Goal: Information Seeking & Learning: Find specific fact

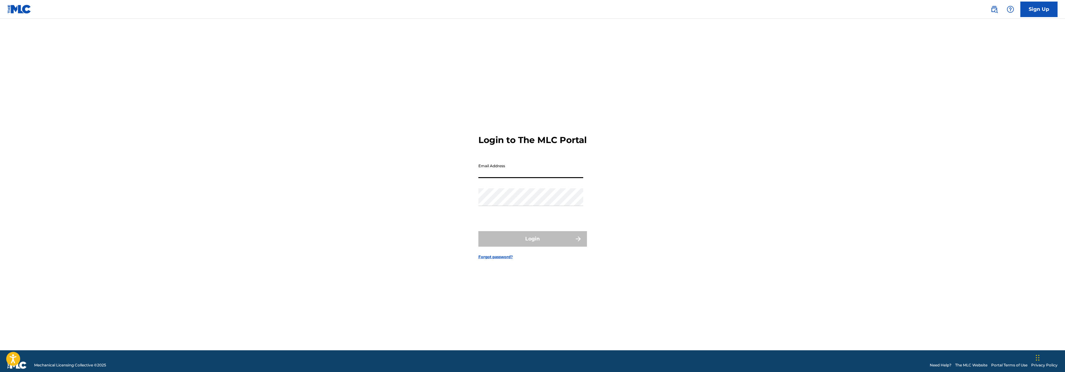
click at [513, 171] on input "Email Address" at bounding box center [530, 169] width 105 height 18
type input "[EMAIL_ADDRESS][DOMAIN_NAME]"
click at [478, 231] on button "Login" at bounding box center [532, 239] width 109 height 16
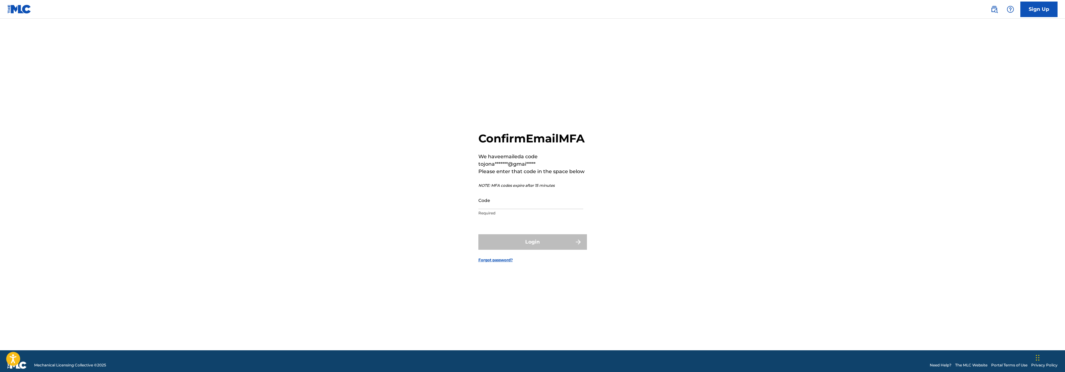
click at [516, 208] on input "Code" at bounding box center [530, 200] width 105 height 18
paste input "311206"
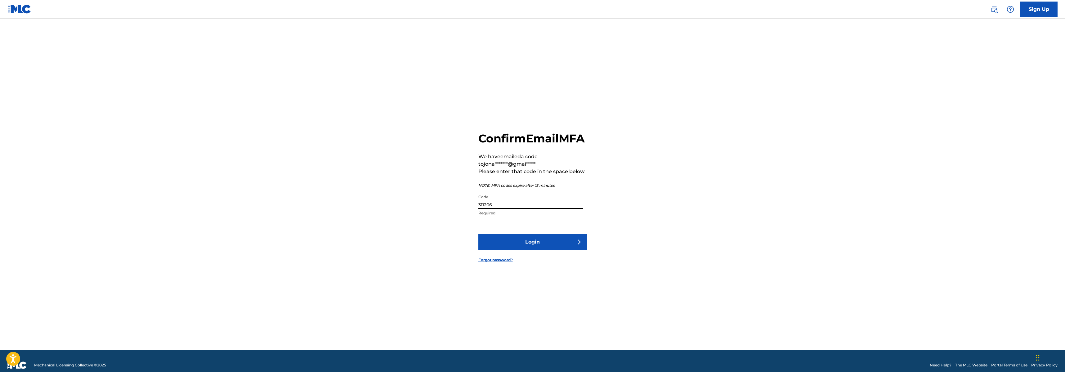
type input "311206"
click at [531, 250] on button "Login" at bounding box center [532, 242] width 109 height 16
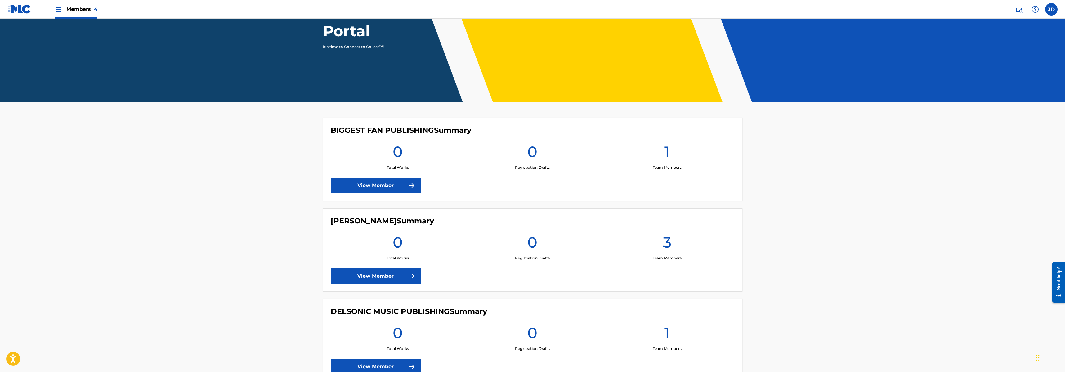
scroll to position [79, 0]
click at [343, 29] on h1 "Welcome to The MLC Portal" at bounding box center [381, 13] width 116 height 56
click at [1017, 11] on img at bounding box center [1018, 9] width 7 height 7
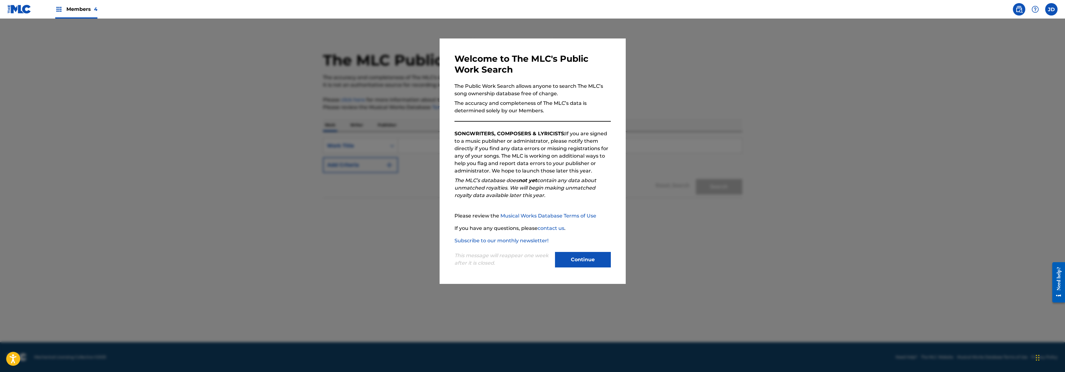
click at [578, 257] on button "Continue" at bounding box center [583, 260] width 56 height 16
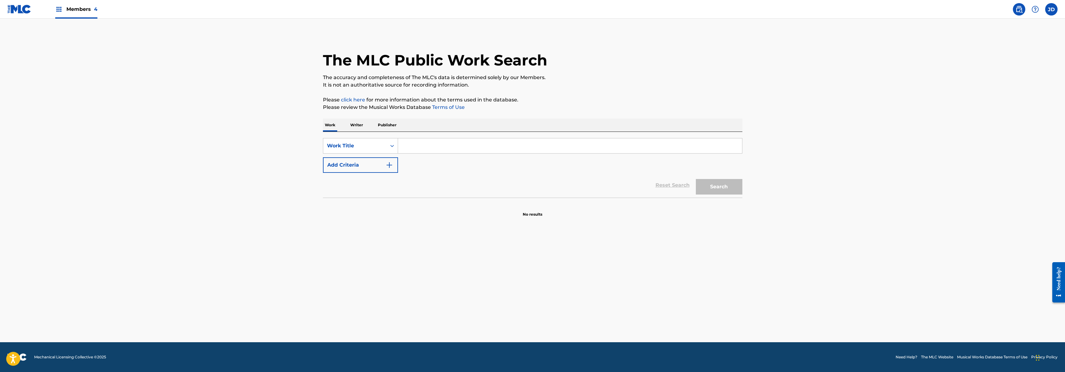
click at [412, 148] on input "Search Form" at bounding box center [570, 145] width 344 height 15
click at [414, 142] on input "Search Form" at bounding box center [570, 145] width 344 height 15
type input "w"
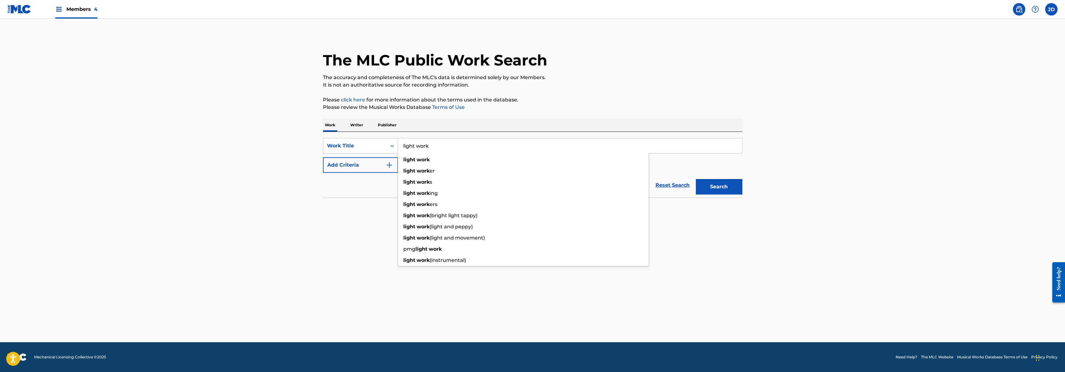
type input "light work"
click at [696, 179] on button "Search" at bounding box center [719, 187] width 47 height 16
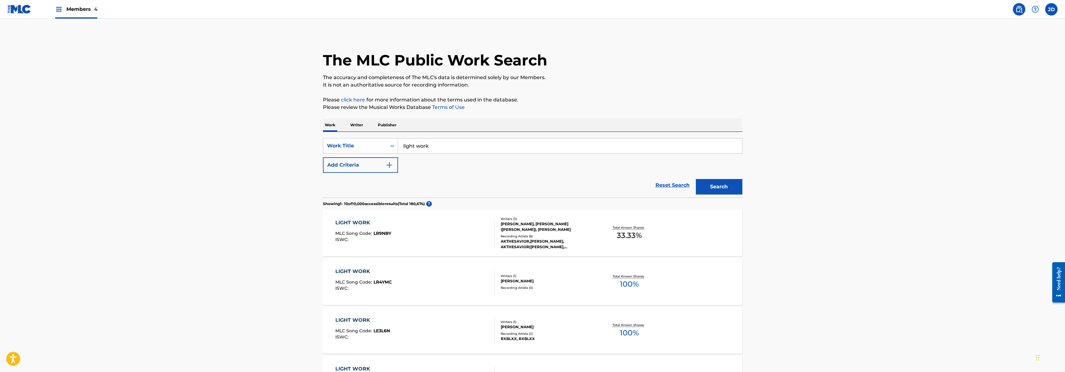
click at [380, 168] on button "Add Criteria" at bounding box center [360, 165] width 75 height 16
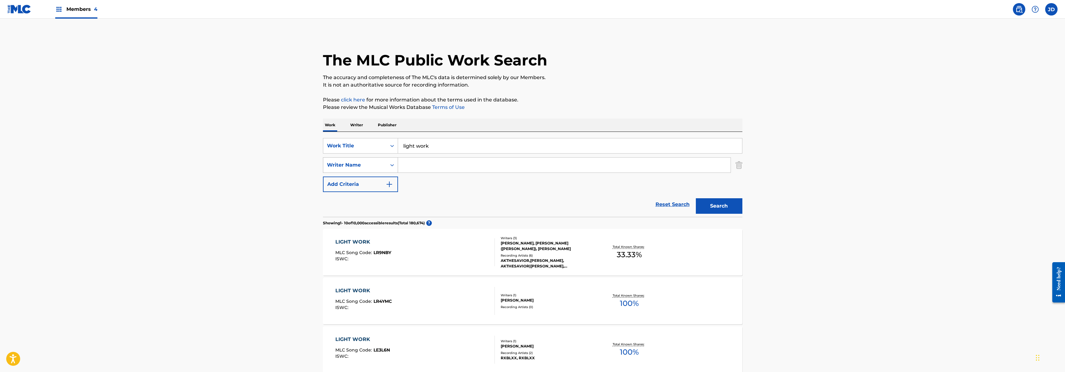
click at [372, 169] on div "Writer Name" at bounding box center [354, 165] width 63 height 12
click at [351, 244] on div "Writer Name" at bounding box center [360, 243] width 74 height 16
click at [426, 168] on input "Search Form" at bounding box center [564, 165] width 333 height 15
type input "[PERSON_NAME]"
click at [696, 198] on button "Search" at bounding box center [719, 206] width 47 height 16
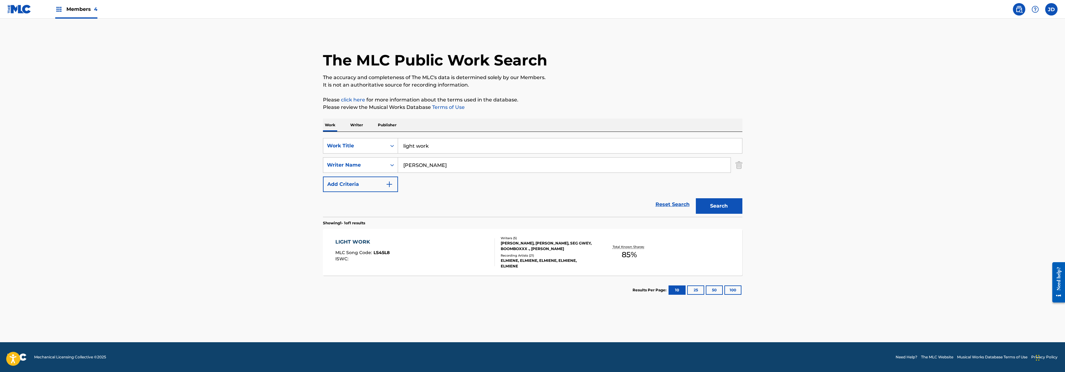
click at [423, 247] on div "LIGHT WORK MLC Song Code : LS45L8 ISWC :" at bounding box center [414, 252] width 159 height 28
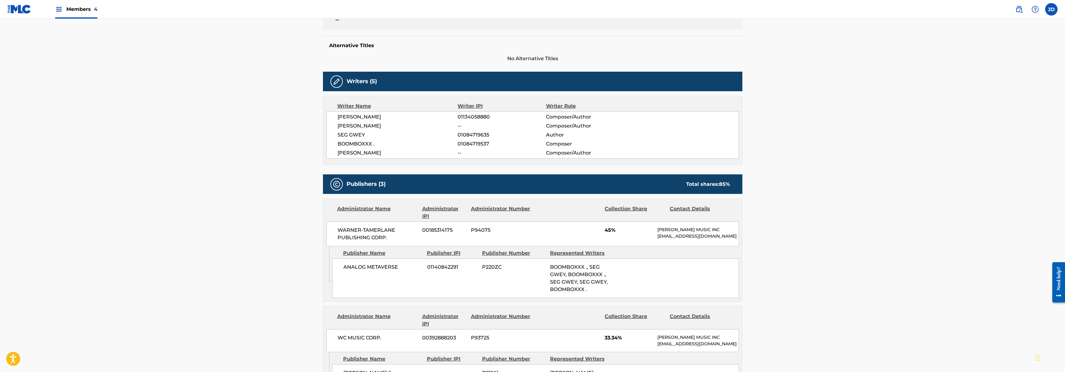
scroll to position [145, 0]
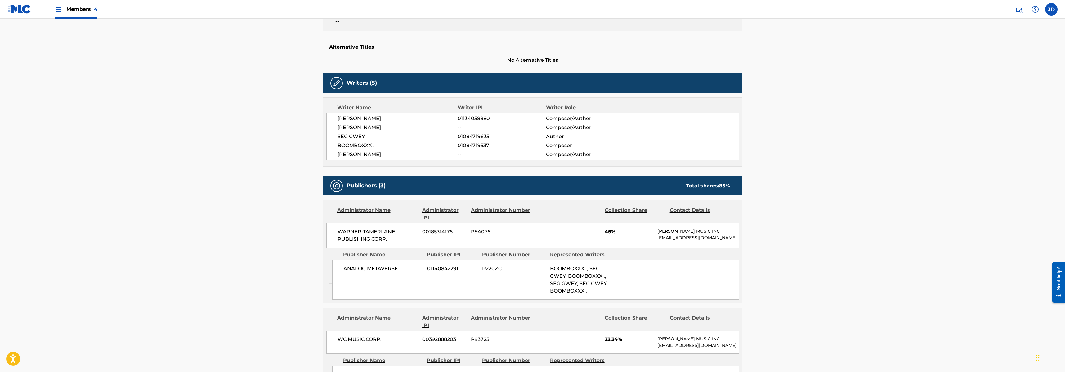
click at [466, 146] on span "01084719537" at bounding box center [502, 145] width 88 height 7
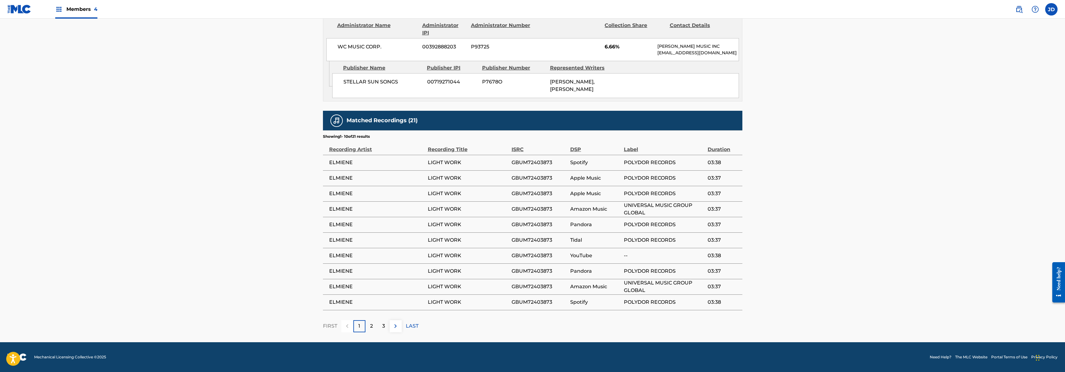
scroll to position [557, 0]
click at [371, 330] on p "2" at bounding box center [371, 325] width 3 height 7
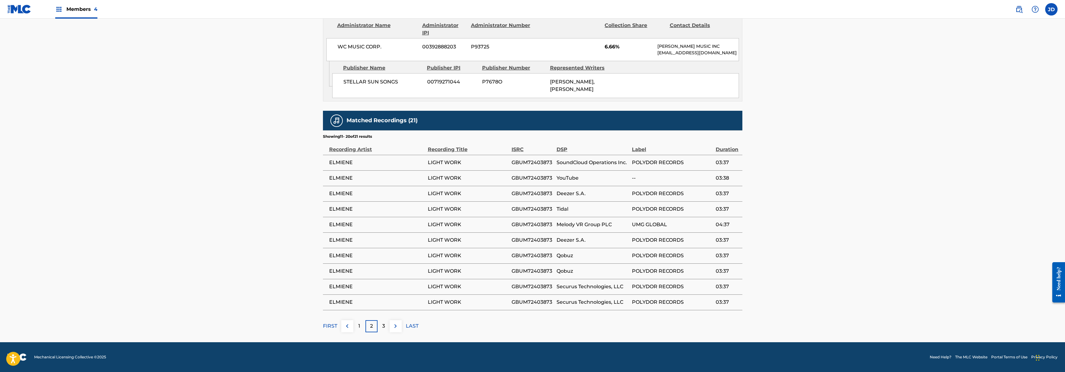
click at [379, 329] on div "3" at bounding box center [384, 326] width 12 height 12
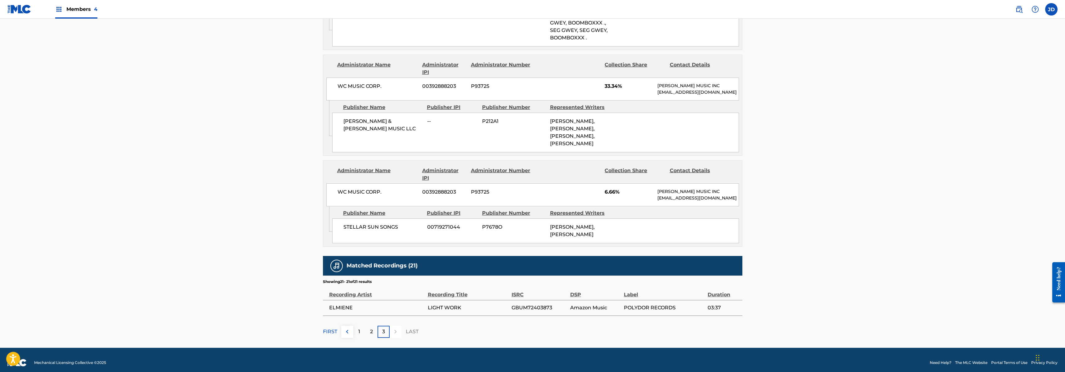
scroll to position [422, 0]
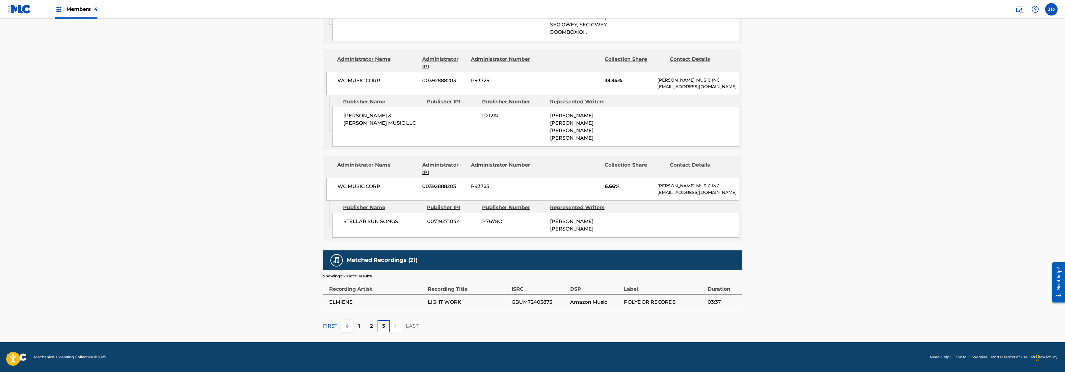
click at [360, 328] on p "1" at bounding box center [359, 325] width 2 height 7
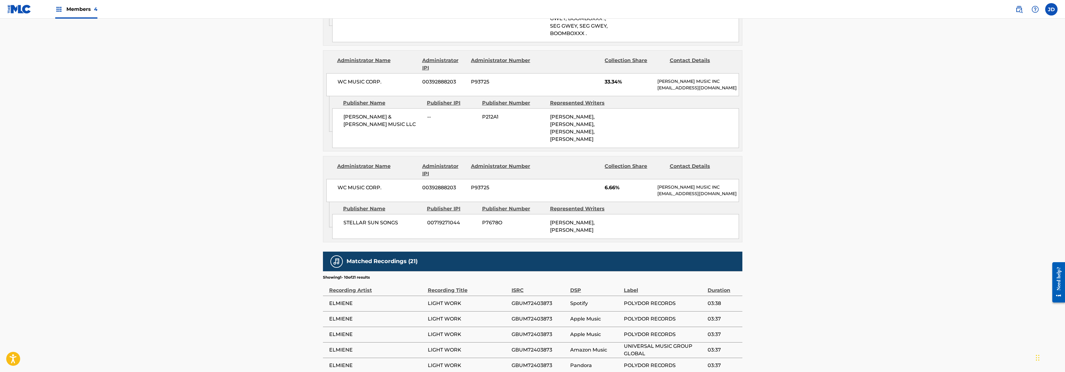
scroll to position [175, 0]
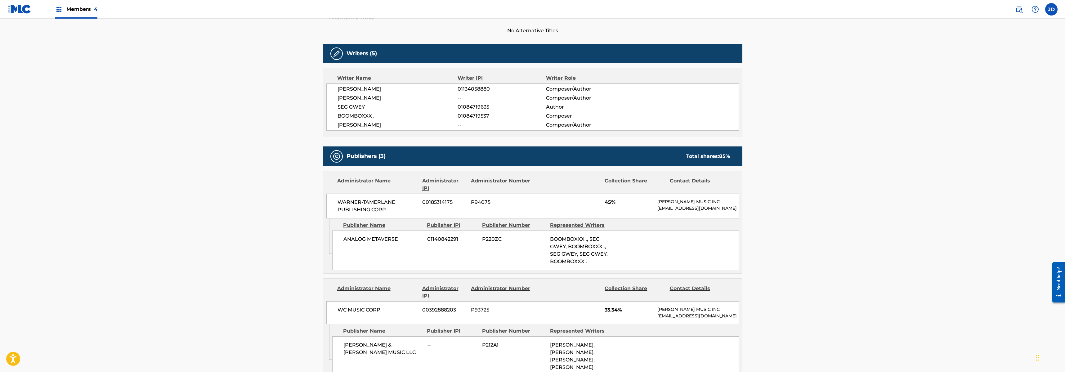
click at [340, 125] on span "[PERSON_NAME]" at bounding box center [397, 124] width 120 height 7
drag, startPoint x: 338, startPoint y: 125, endPoint x: 382, endPoint y: 126, distance: 44.4
click at [382, 126] on span "[PERSON_NAME]" at bounding box center [397, 124] width 120 height 7
click at [771, 171] on main "< Back to public search results Copy work link LIGHT WORK Work Detail Member Wo…" at bounding box center [532, 277] width 1065 height 867
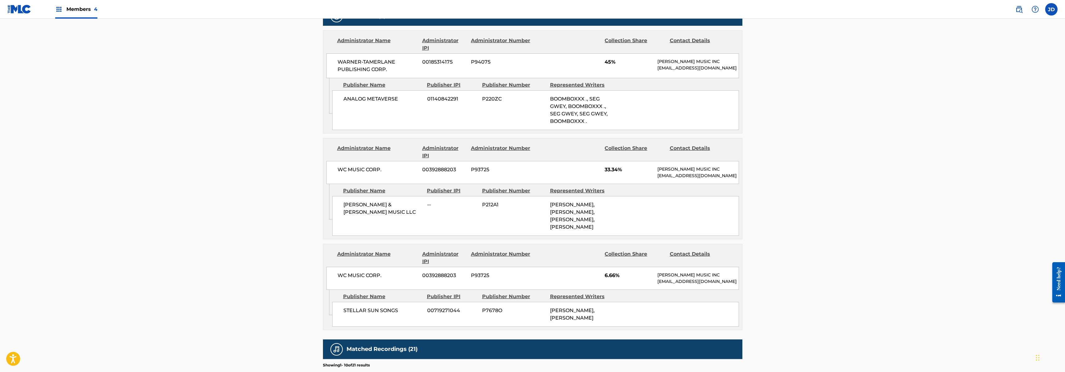
scroll to position [302, 0]
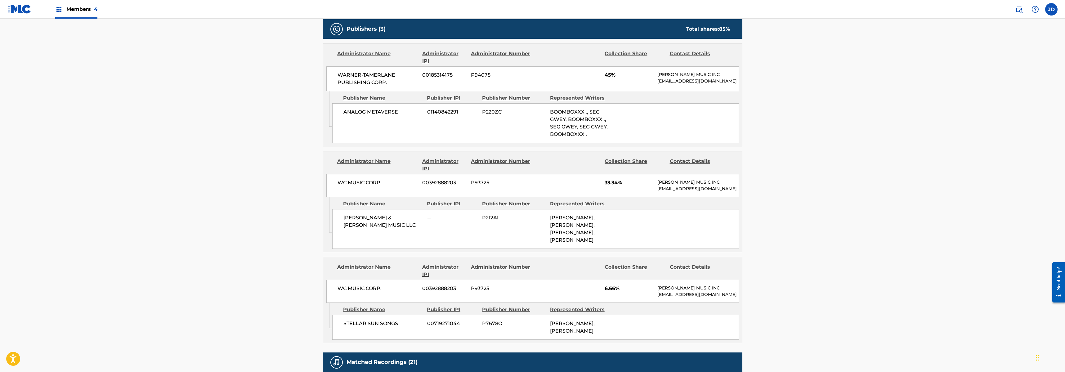
click at [783, 207] on main "< Back to public search results Copy work link LIGHT WORK Work Detail Member Wo…" at bounding box center [532, 150] width 1065 height 867
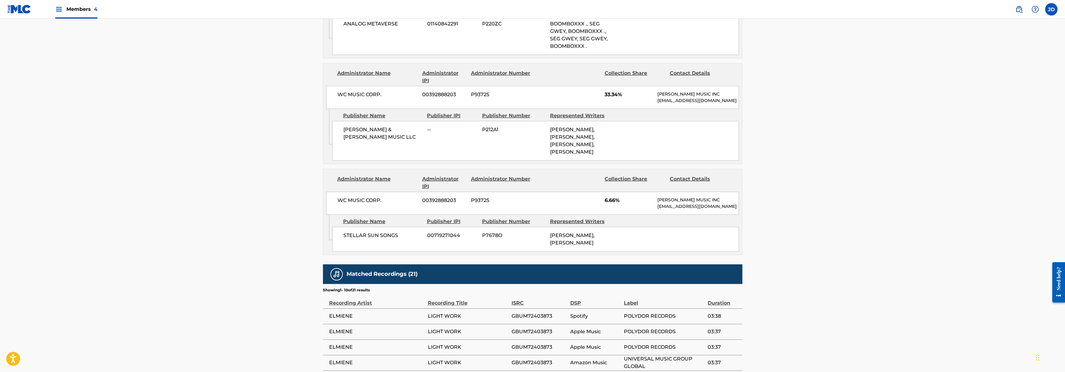
scroll to position [561, 0]
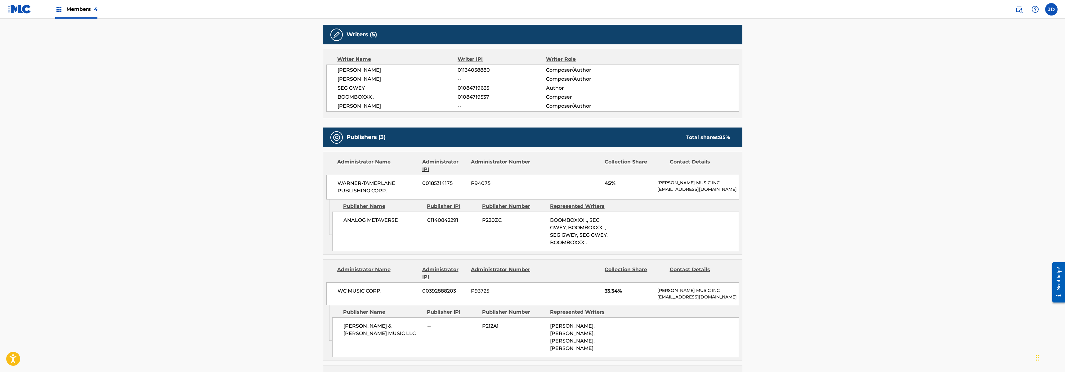
scroll to position [183, 0]
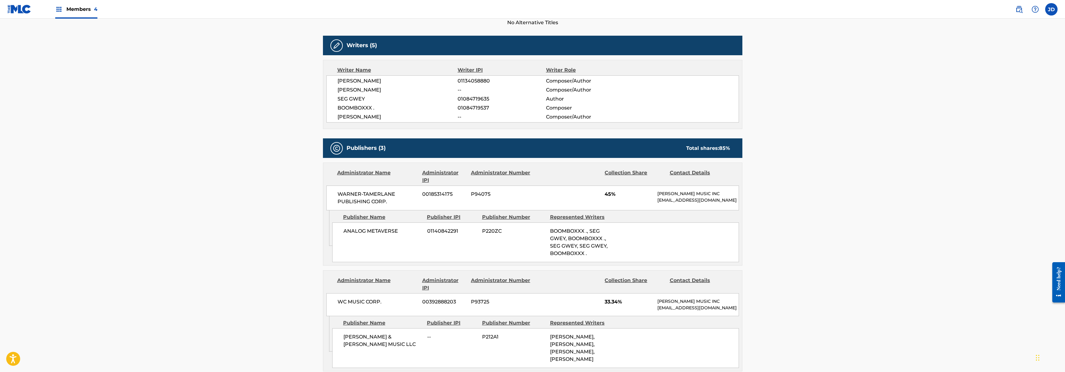
click at [166, 74] on main "< Back to public search results Copy work link LIGHT WORK Work Detail Member Wo…" at bounding box center [532, 269] width 1065 height 867
